Goal: Transaction & Acquisition: Purchase product/service

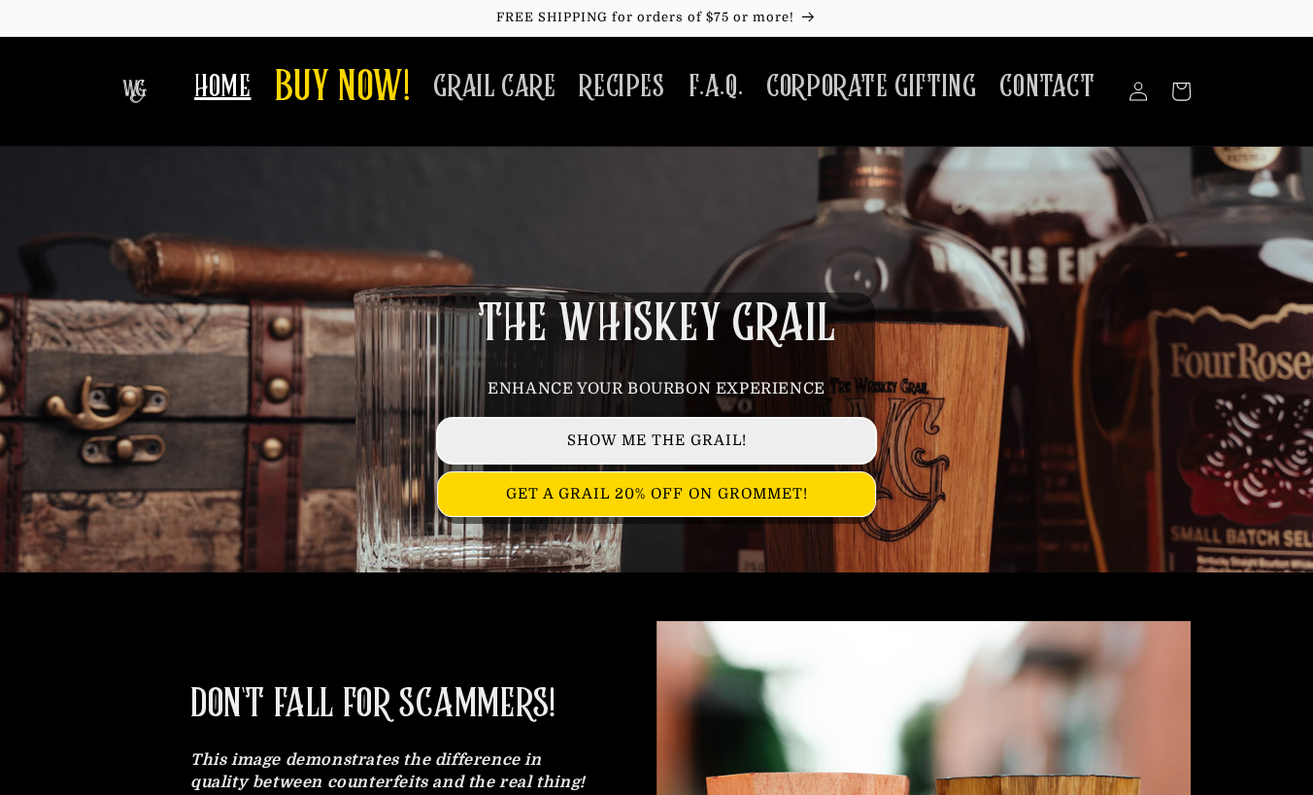
click at [699, 435] on link "SHOW ME THE GRAIL!" at bounding box center [656, 441] width 437 height 44
